Goal: Task Accomplishment & Management: Manage account settings

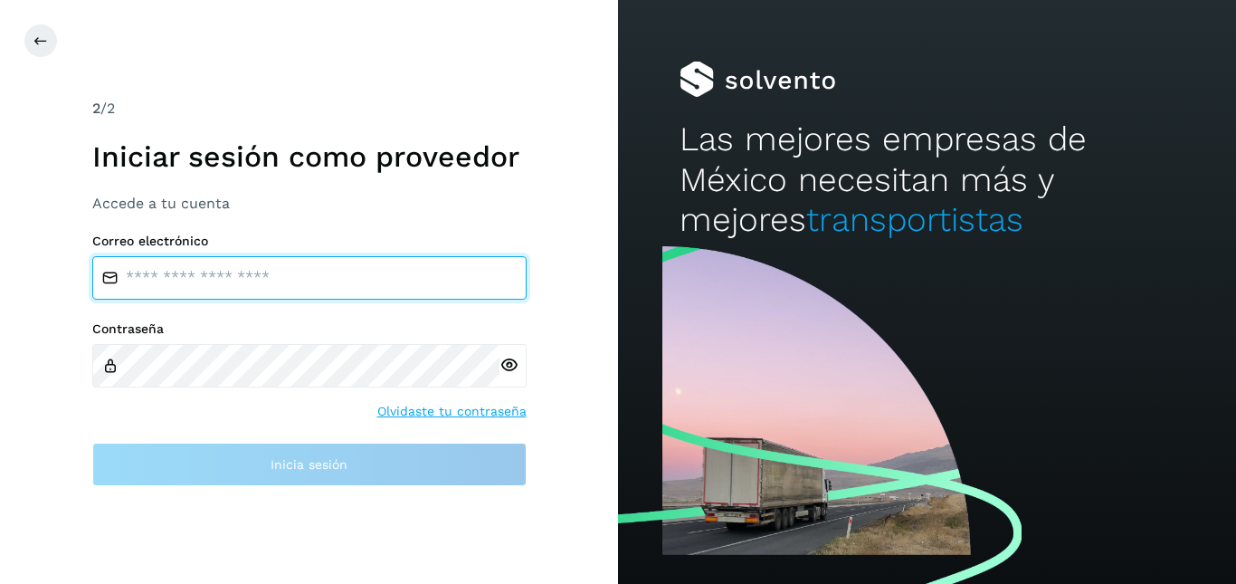
click at [219, 274] on input "email" at bounding box center [309, 277] width 434 height 43
type input "**********"
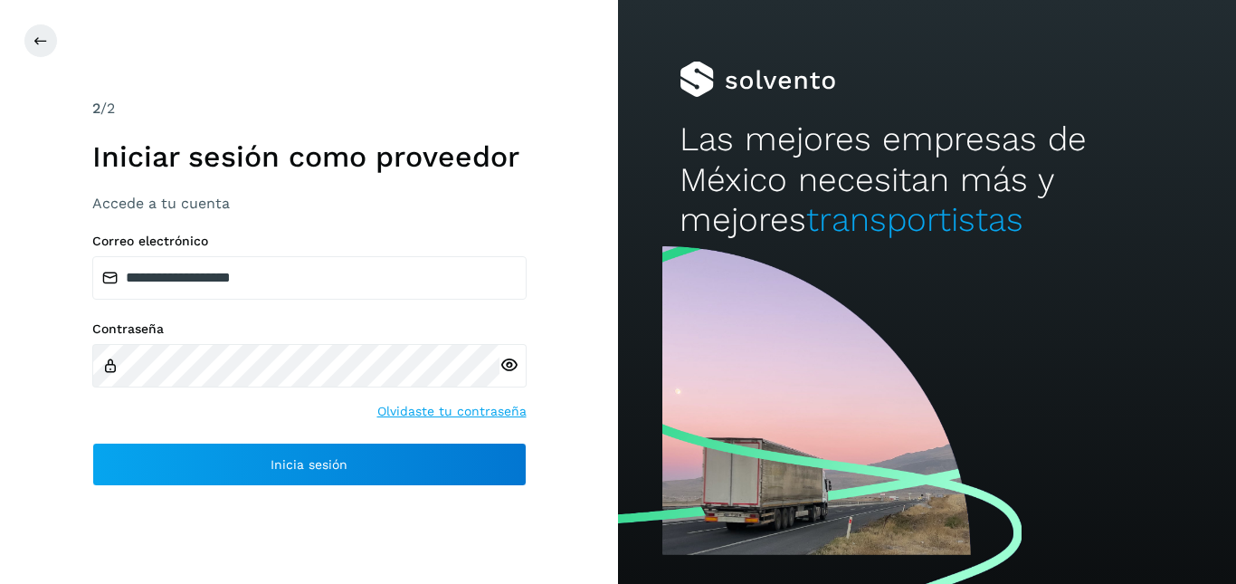
click at [509, 366] on icon at bounding box center [508, 365] width 19 height 19
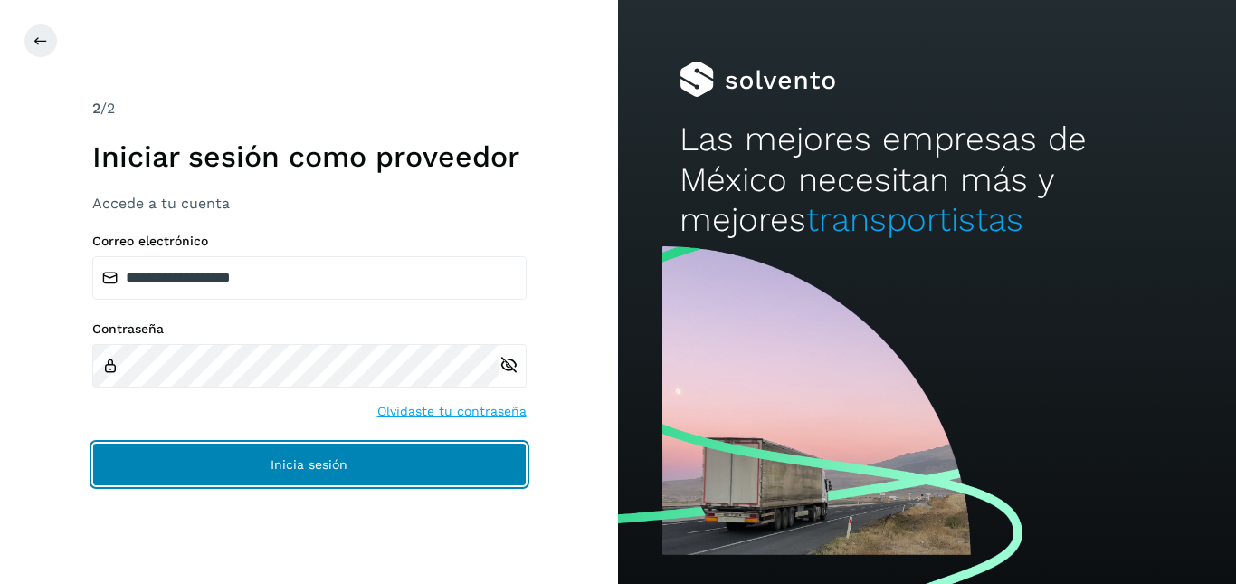
click at [314, 470] on span "Inicia sesión" at bounding box center [309, 464] width 77 height 13
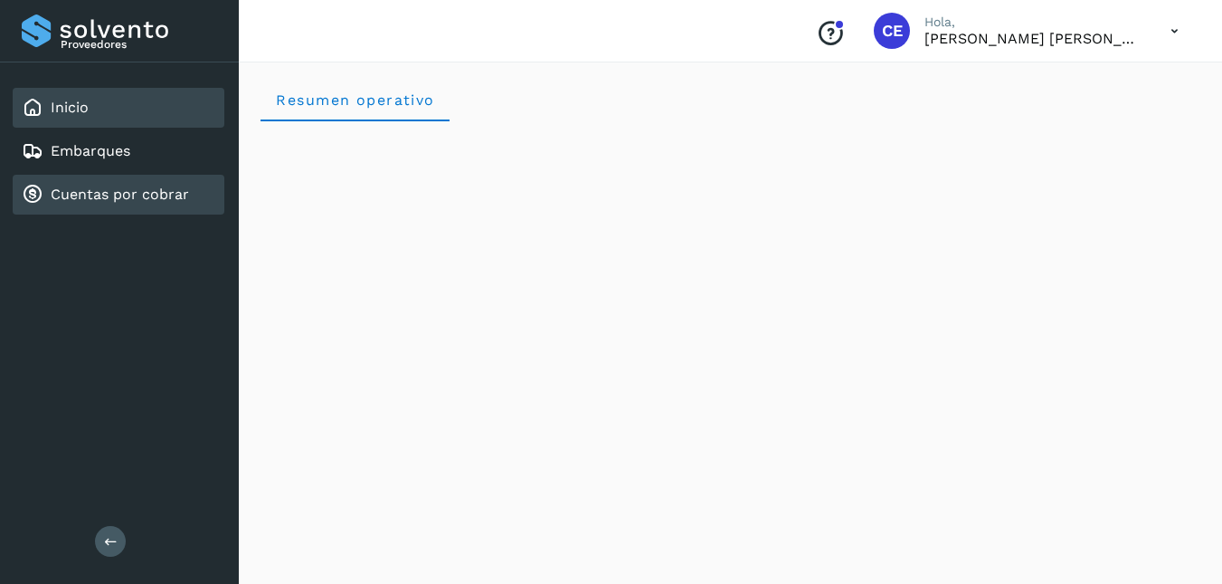
click at [148, 197] on link "Cuentas por cobrar" at bounding box center [120, 193] width 138 height 17
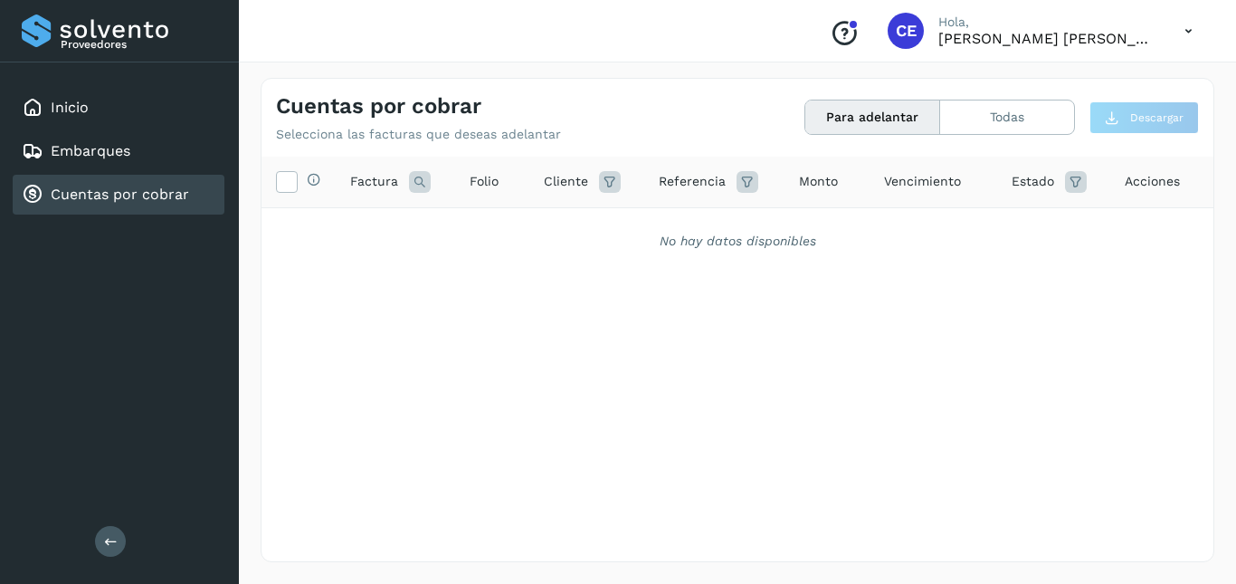
click at [1194, 33] on icon at bounding box center [1188, 31] width 37 height 37
click at [1098, 88] on div "Cerrar sesión" at bounding box center [1098, 81] width 215 height 34
